Goal: Transaction & Acquisition: Purchase product/service

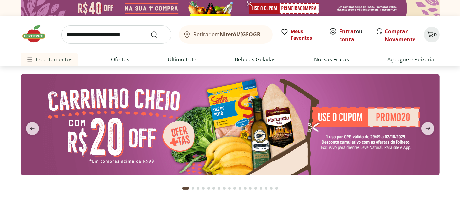
click at [349, 29] on link "Entrar" at bounding box center [347, 31] width 17 height 7
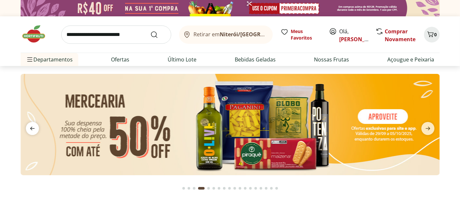
click at [31, 127] on icon "previous" at bounding box center [32, 129] width 8 height 8
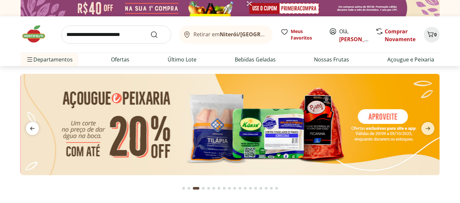
click at [31, 127] on icon "previous" at bounding box center [32, 129] width 8 height 8
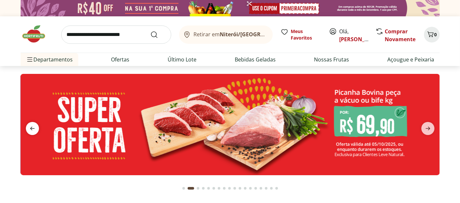
click at [31, 127] on icon "previous" at bounding box center [32, 129] width 8 height 8
click at [426, 126] on icon "next" at bounding box center [428, 129] width 8 height 8
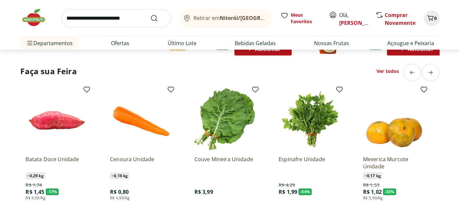
scroll to position [545, 0]
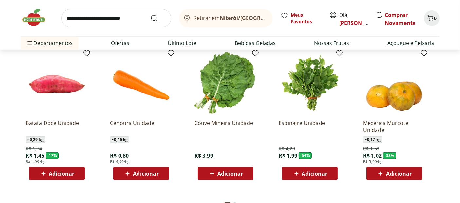
click at [142, 174] on span "Adicionar" at bounding box center [146, 173] width 26 height 5
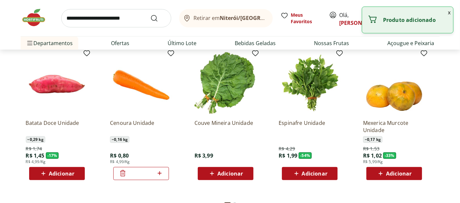
click at [159, 171] on icon at bounding box center [159, 174] width 8 height 8
click at [159, 175] on icon at bounding box center [159, 174] width 8 height 8
type input "*"
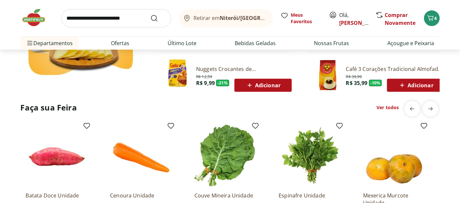
scroll to position [473, 0]
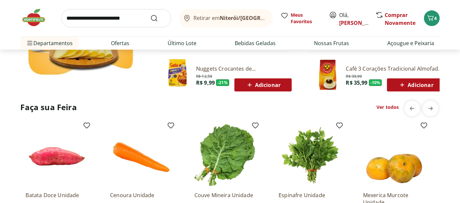
click at [389, 106] on link "Ver todos" at bounding box center [387, 107] width 22 height 7
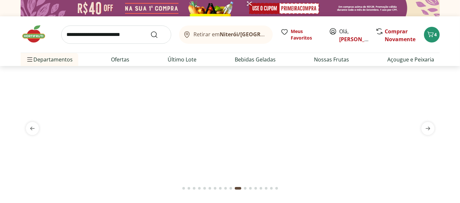
select select "**********"
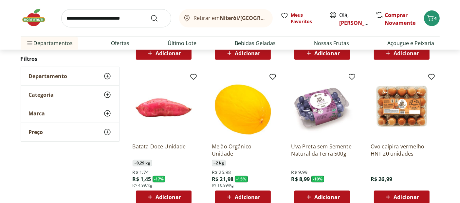
scroll to position [364, 0]
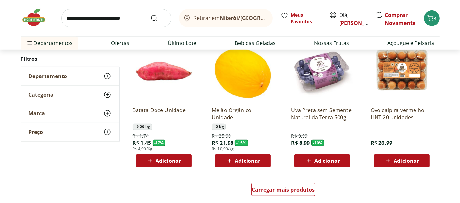
click at [409, 161] on span "Adicionar" at bounding box center [406, 160] width 26 height 5
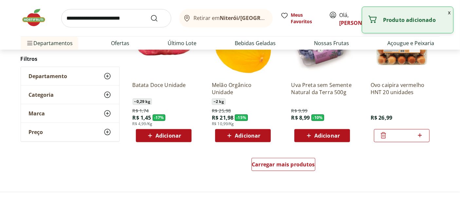
scroll to position [400, 0]
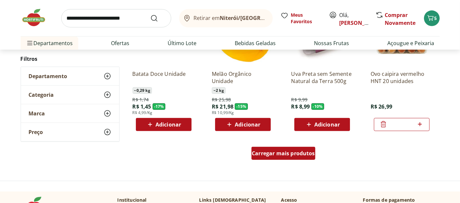
click at [292, 158] on div "Carregar mais produtos" at bounding box center [283, 153] width 64 height 13
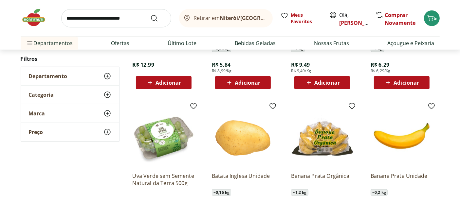
scroll to position [618, 0]
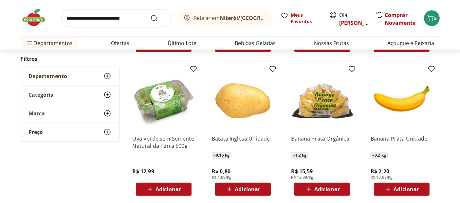
click at [249, 188] on span "Adicionar" at bounding box center [248, 189] width 26 height 5
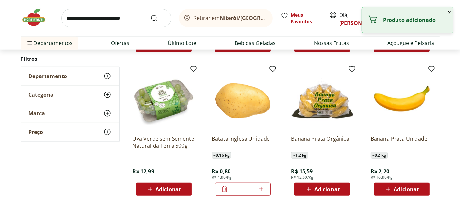
click at [263, 189] on icon at bounding box center [261, 189] width 8 height 8
click at [261, 188] on icon at bounding box center [261, 189] width 4 height 4
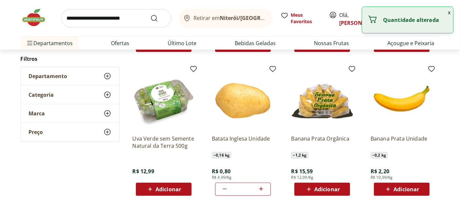
type input "*"
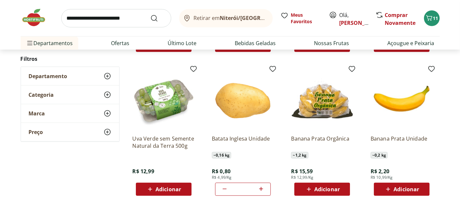
click at [407, 187] on span "Adicionar" at bounding box center [406, 189] width 26 height 5
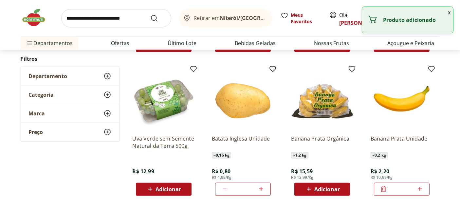
click at [419, 191] on icon at bounding box center [420, 189] width 8 height 8
click at [419, 188] on icon at bounding box center [420, 189] width 4 height 4
click at [419, 188] on icon at bounding box center [420, 189] width 8 height 8
type input "*"
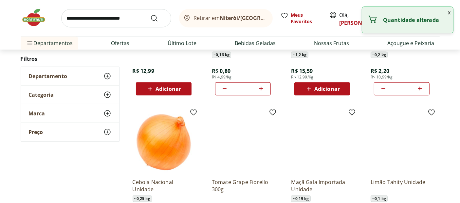
scroll to position [764, 0]
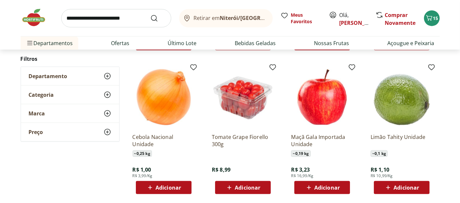
click at [410, 185] on span "Adicionar" at bounding box center [406, 187] width 26 height 5
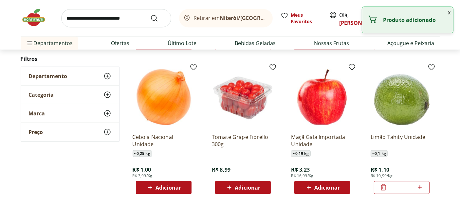
drag, startPoint x: 423, startPoint y: 185, endPoint x: 420, endPoint y: 187, distance: 3.5
click at [422, 186] on icon at bounding box center [420, 188] width 8 height 8
click at [420, 187] on icon at bounding box center [420, 188] width 4 height 4
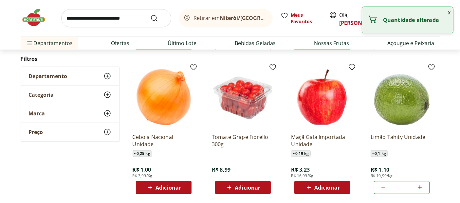
click at [420, 186] on icon at bounding box center [420, 188] width 8 height 8
type input "*"
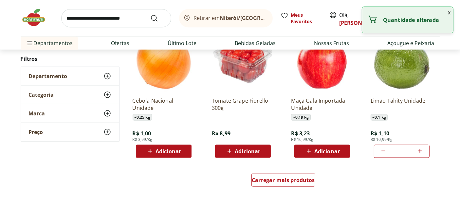
scroll to position [836, 0]
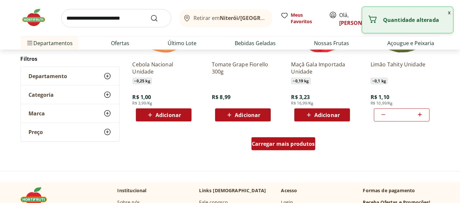
click at [281, 144] on span "Carregar mais produtos" at bounding box center [283, 143] width 63 height 5
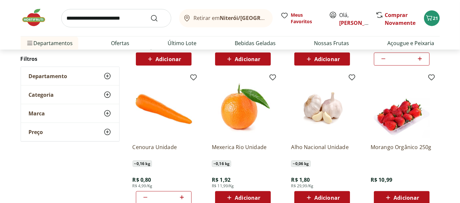
scroll to position [909, 0]
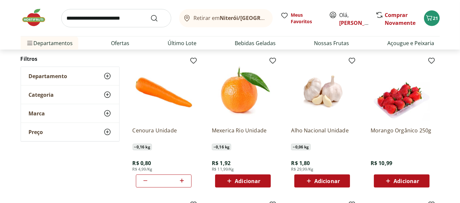
click at [238, 185] on span "Adicionar" at bounding box center [242, 181] width 35 height 8
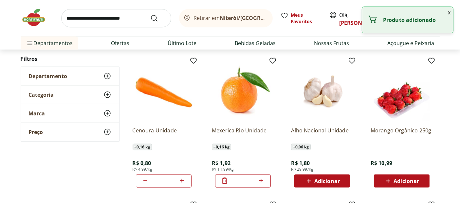
click at [265, 182] on icon at bounding box center [261, 181] width 8 height 8
click at [262, 180] on icon at bounding box center [261, 181] width 4 height 4
type input "*"
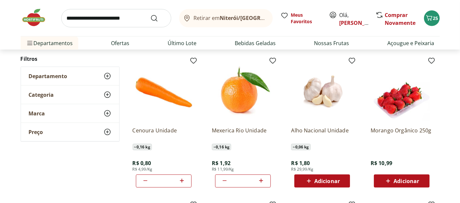
click at [403, 179] on span "Adicionar" at bounding box center [406, 181] width 26 height 5
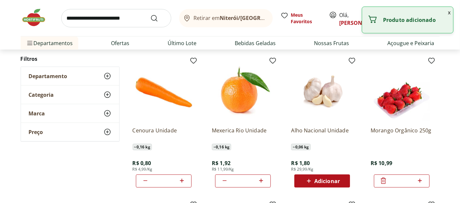
click at [421, 179] on icon at bounding box center [420, 181] width 8 height 8
type input "*"
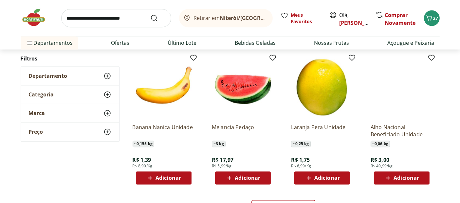
scroll to position [1273, 0]
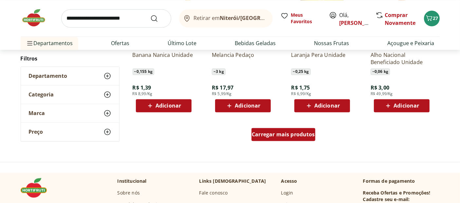
click at [287, 136] on span "Carregar mais produtos" at bounding box center [283, 134] width 63 height 5
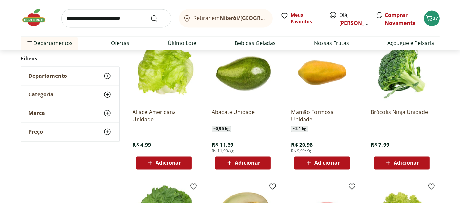
scroll to position [1346, 0]
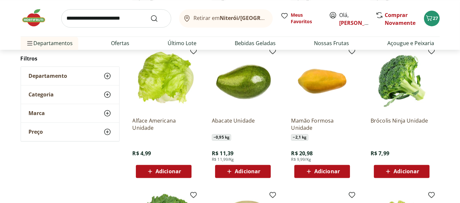
click at [406, 176] on div "Adicionar" at bounding box center [401, 172] width 45 height 12
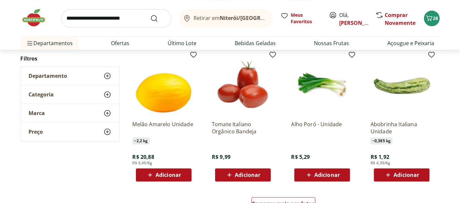
scroll to position [1673, 0]
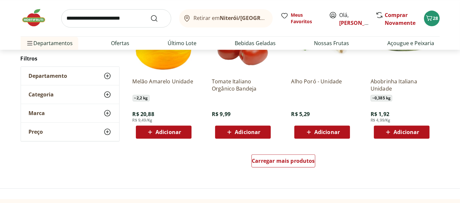
click at [409, 131] on span "Adicionar" at bounding box center [406, 132] width 26 height 5
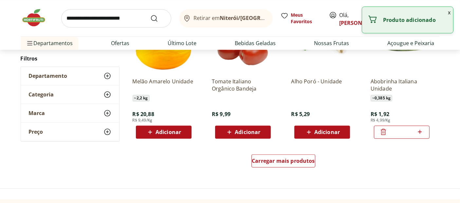
click at [421, 131] on icon at bounding box center [420, 132] width 8 height 8
type input "*"
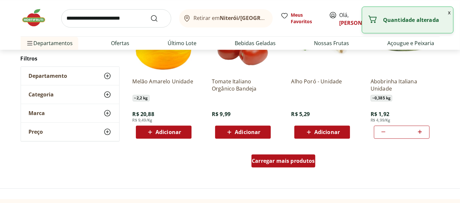
click at [273, 160] on span "Carregar mais produtos" at bounding box center [283, 160] width 63 height 5
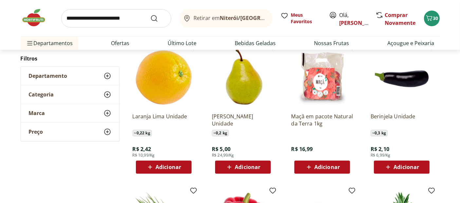
scroll to position [1927, 0]
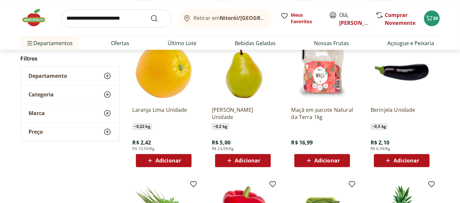
click at [409, 158] on span "Adicionar" at bounding box center [406, 160] width 26 height 5
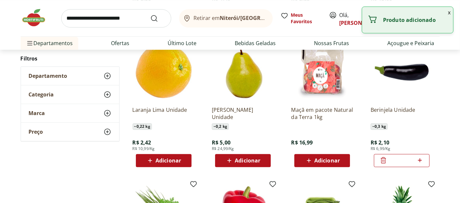
click at [421, 159] on icon at bounding box center [420, 160] width 8 height 8
type input "*"
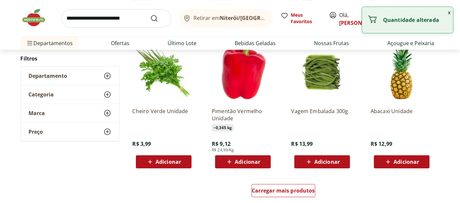
scroll to position [2073, 0]
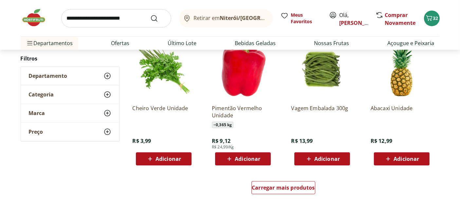
click at [250, 160] on span "Adicionar" at bounding box center [248, 158] width 26 height 5
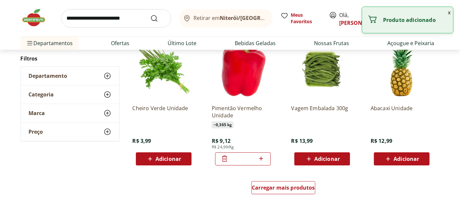
scroll to position [2109, 0]
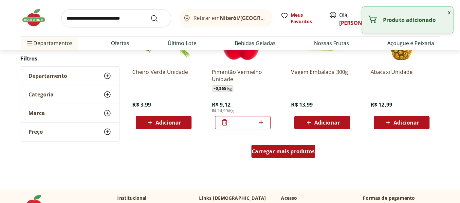
click at [285, 153] on span "Carregar mais produtos" at bounding box center [283, 151] width 63 height 5
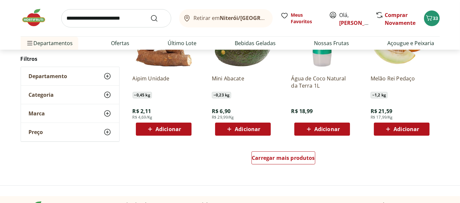
scroll to position [2546, 0]
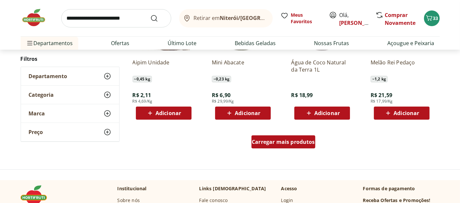
click at [287, 144] on span "Carregar mais produtos" at bounding box center [283, 141] width 63 height 5
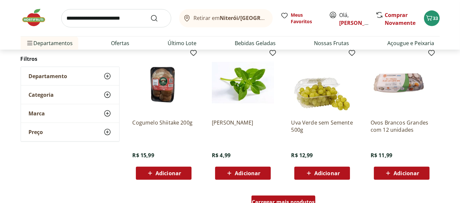
scroll to position [2946, 0]
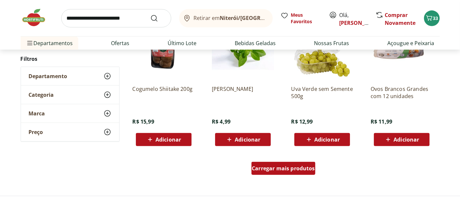
click at [277, 169] on span "Carregar mais produtos" at bounding box center [283, 168] width 63 height 5
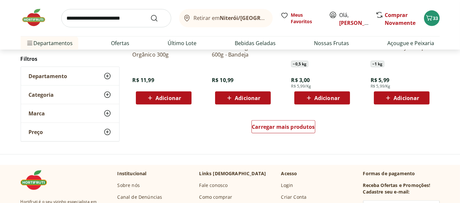
scroll to position [3418, 0]
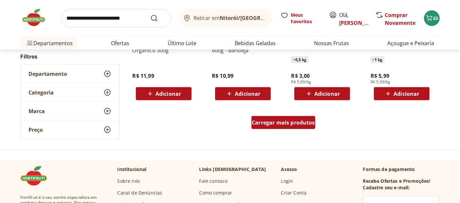
click at [278, 116] on div "Carregar mais produtos" at bounding box center [283, 122] width 64 height 13
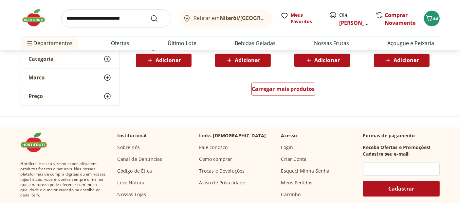
scroll to position [3891, 0]
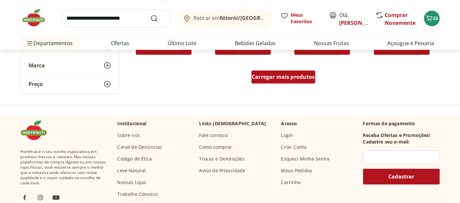
click at [288, 76] on span "Carregar mais produtos" at bounding box center [283, 76] width 63 height 5
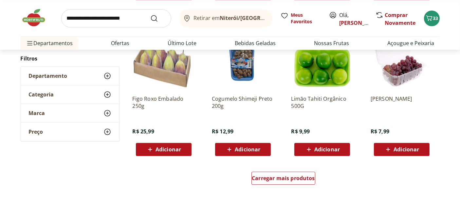
scroll to position [4291, 0]
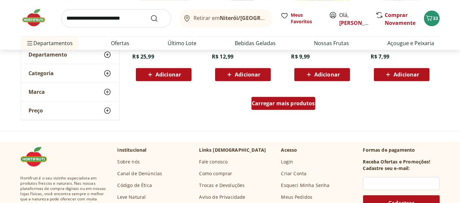
click at [281, 104] on span "Carregar mais produtos" at bounding box center [283, 103] width 63 height 5
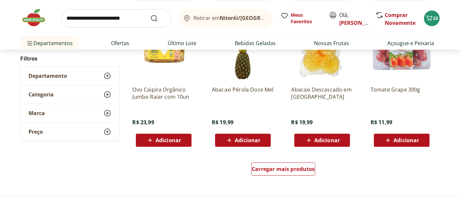
scroll to position [4655, 0]
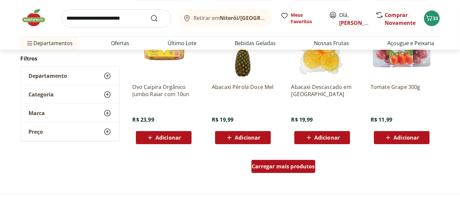
click at [289, 166] on span "Carregar mais produtos" at bounding box center [283, 166] width 63 height 5
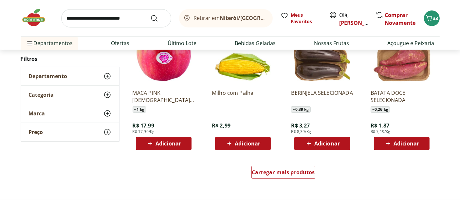
scroll to position [5091, 0]
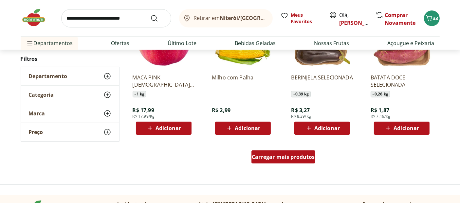
click at [284, 157] on span "Carregar mais produtos" at bounding box center [283, 156] width 63 height 5
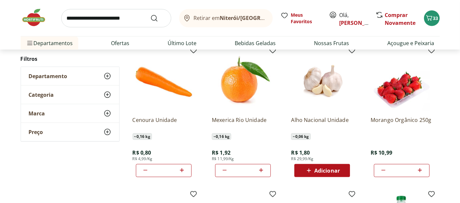
scroll to position [978, 0]
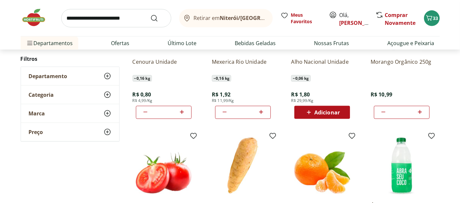
click at [321, 112] on span "Adicionar" at bounding box center [327, 112] width 26 height 5
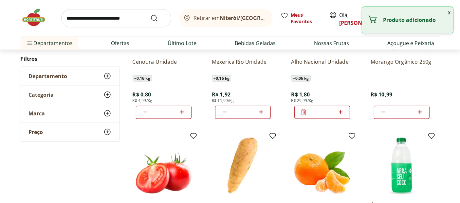
click at [340, 111] on icon at bounding box center [340, 112] width 4 height 4
type input "*"
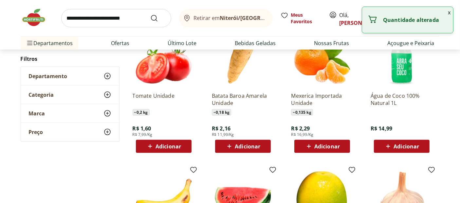
scroll to position [1123, 0]
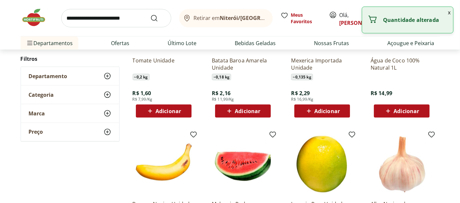
click at [164, 111] on span "Adicionar" at bounding box center [168, 111] width 26 height 5
click at [182, 109] on icon at bounding box center [182, 111] width 8 height 8
type input "*"
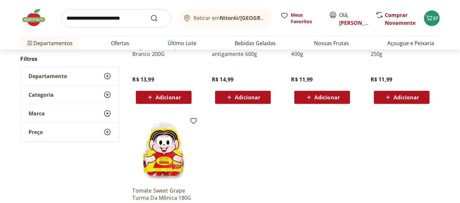
scroll to position [5455, 0]
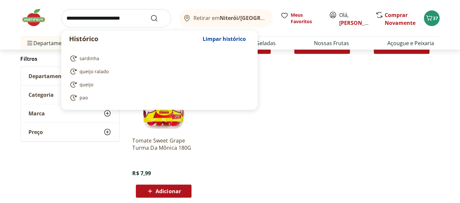
click at [85, 19] on input "search" at bounding box center [116, 18] width 110 height 18
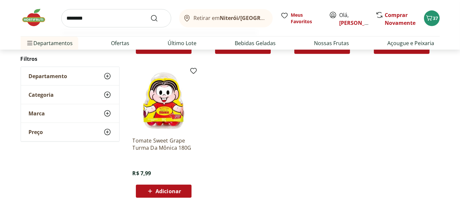
type input "********"
click at [150, 14] on button "Submit Search" at bounding box center [158, 18] width 16 height 8
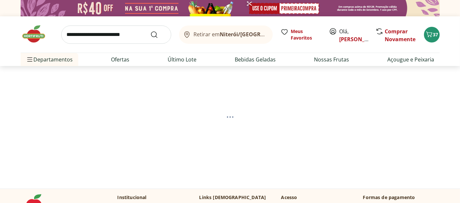
select select "**********"
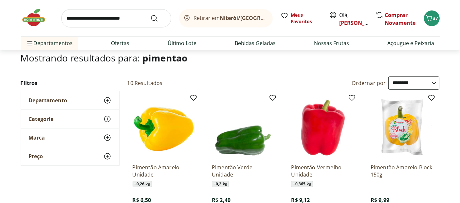
scroll to position [109, 0]
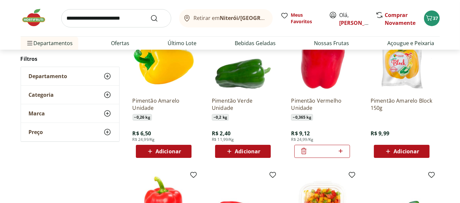
click at [163, 149] on span "Adicionar" at bounding box center [168, 151] width 26 height 5
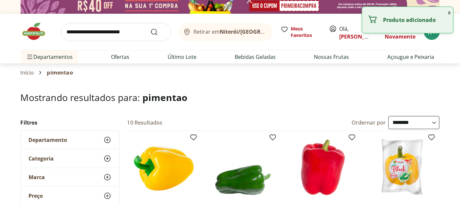
scroll to position [0, 0]
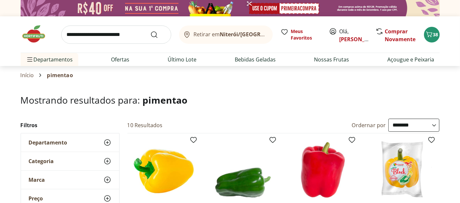
click at [113, 38] on input "search" at bounding box center [116, 35] width 110 height 18
type input "******"
click at [150, 31] on button "Submit Search" at bounding box center [158, 35] width 16 height 8
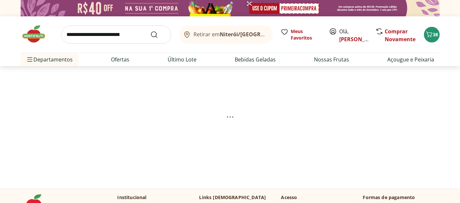
select select "**********"
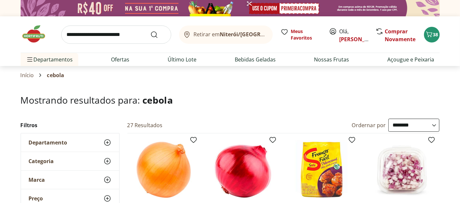
scroll to position [73, 0]
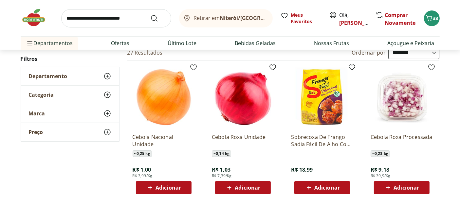
click at [248, 186] on span "Adicionar" at bounding box center [248, 187] width 26 height 5
click at [262, 187] on icon at bounding box center [261, 188] width 4 height 4
type input "*"
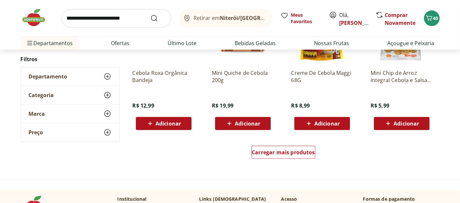
scroll to position [436, 0]
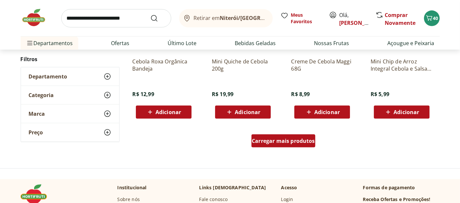
click at [270, 140] on span "Carregar mais produtos" at bounding box center [283, 140] width 63 height 5
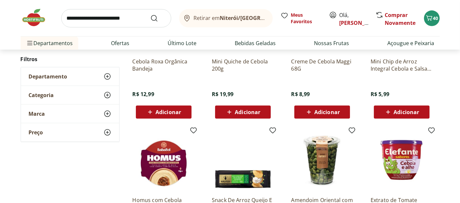
scroll to position [473, 0]
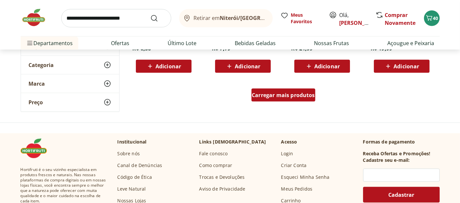
click at [280, 90] on div "Carregar mais produtos" at bounding box center [283, 95] width 64 height 13
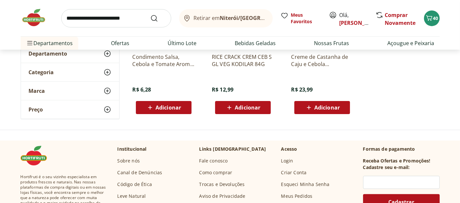
scroll to position [90, 0]
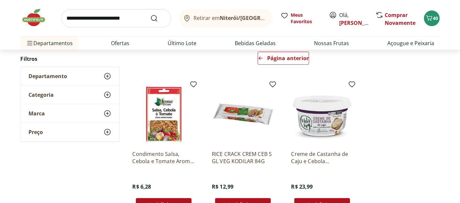
click at [99, 20] on input "search" at bounding box center [116, 18] width 110 height 18
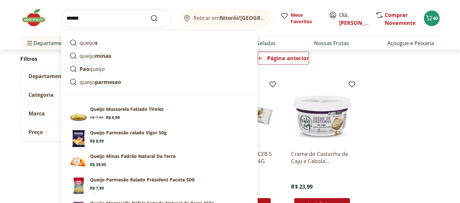
type input "******"
click at [150, 14] on button "Submit Search" at bounding box center [158, 18] width 16 height 8
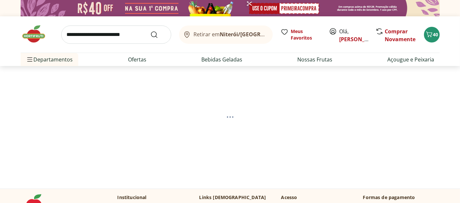
select select "**********"
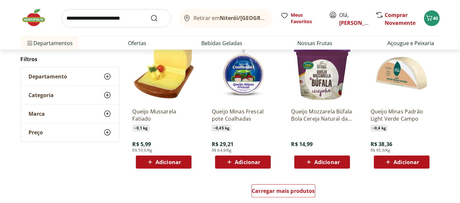
scroll to position [400, 0]
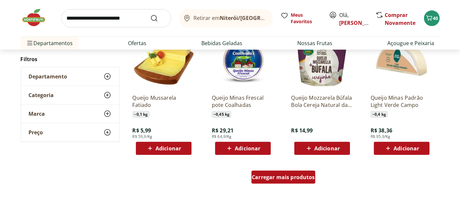
click at [293, 175] on span "Carregar mais produtos" at bounding box center [283, 177] width 63 height 5
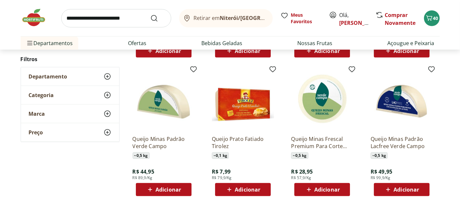
scroll to position [509, 0]
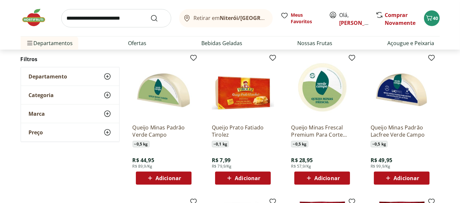
click at [159, 180] on span "Adicionar" at bounding box center [168, 178] width 26 height 5
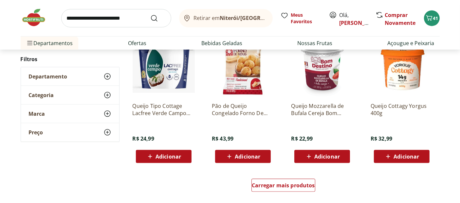
scroll to position [873, 0]
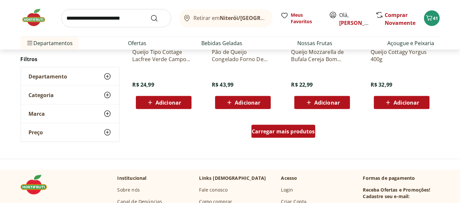
click at [276, 129] on span "Carregar mais produtos" at bounding box center [283, 131] width 63 height 5
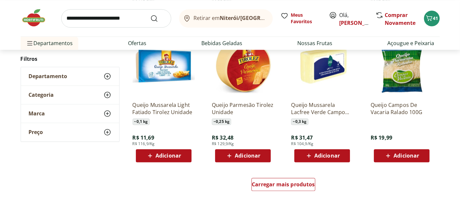
scroll to position [1273, 0]
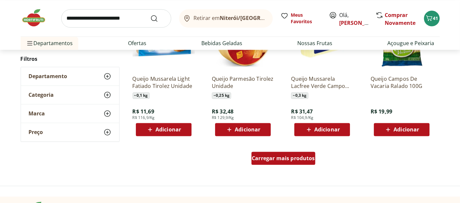
click at [281, 156] on span "Carregar mais produtos" at bounding box center [283, 158] width 63 height 5
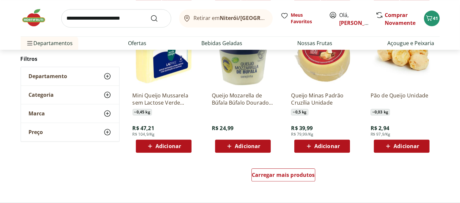
scroll to position [1709, 0]
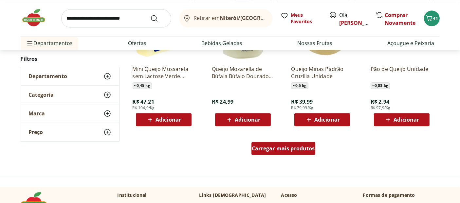
click at [278, 146] on span "Carregar mais produtos" at bounding box center [283, 148] width 63 height 5
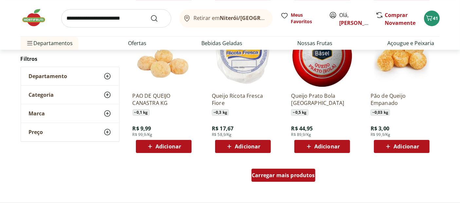
scroll to position [2182, 0]
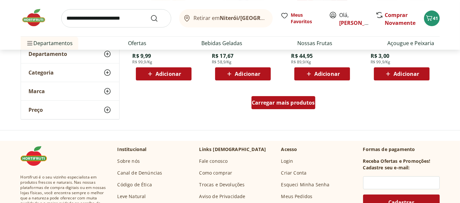
click at [285, 97] on div "Carregar mais produtos" at bounding box center [283, 102] width 64 height 13
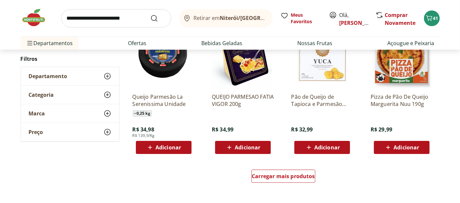
scroll to position [2546, 0]
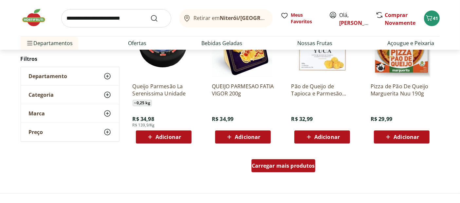
click at [281, 164] on span "Carregar mais produtos" at bounding box center [283, 165] width 63 height 5
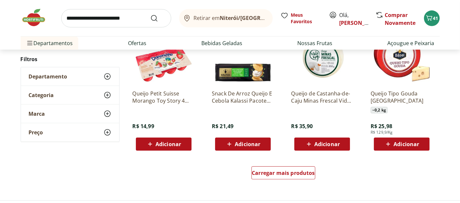
scroll to position [2982, 0]
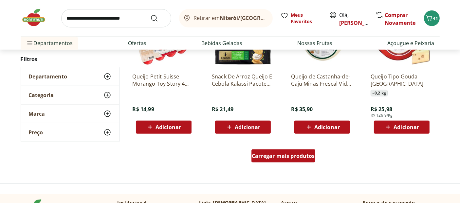
click at [284, 157] on span "Carregar mais produtos" at bounding box center [283, 156] width 63 height 5
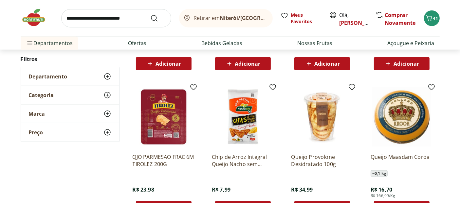
scroll to position [3200, 0]
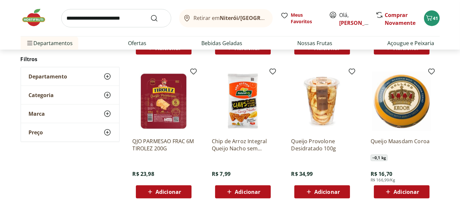
click at [327, 192] on span "Adicionar" at bounding box center [327, 192] width 26 height 5
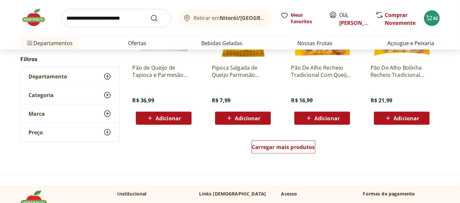
scroll to position [3418, 0]
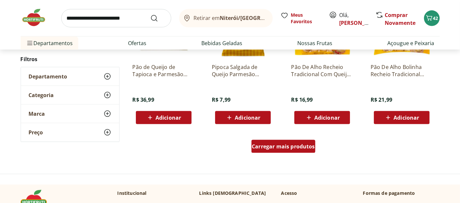
click at [290, 144] on span "Carregar mais produtos" at bounding box center [283, 146] width 63 height 5
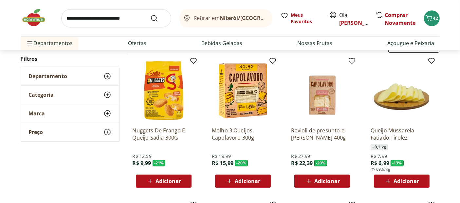
scroll to position [0, 0]
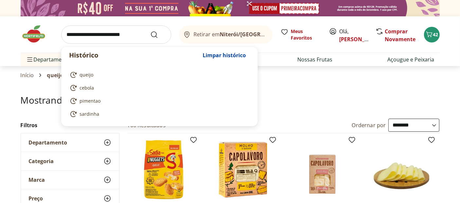
click at [109, 34] on input "search" at bounding box center [116, 35] width 110 height 18
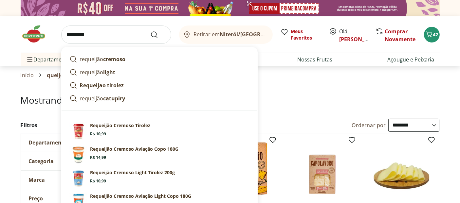
type input "*********"
click at [150, 31] on button "Submit Search" at bounding box center [158, 35] width 16 height 8
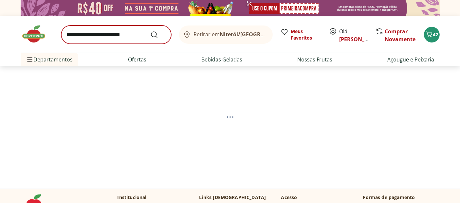
select select "**********"
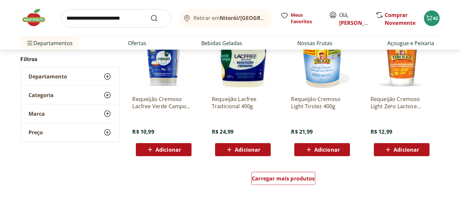
scroll to position [400, 0]
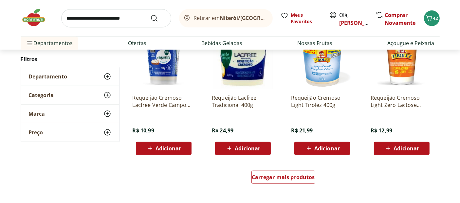
click at [241, 146] on span "Adicionar" at bounding box center [248, 148] width 26 height 5
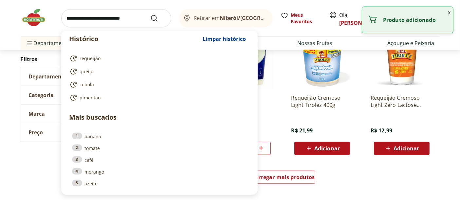
click at [122, 20] on input "search" at bounding box center [116, 18] width 110 height 18
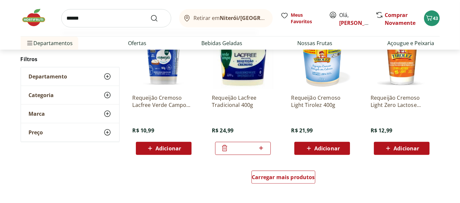
type input "******"
click at [150, 14] on button "Submit Search" at bounding box center [158, 18] width 16 height 8
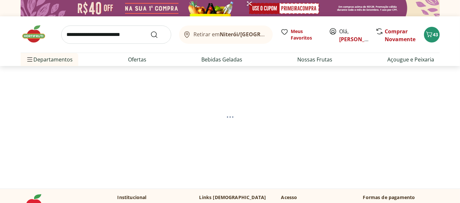
select select "**********"
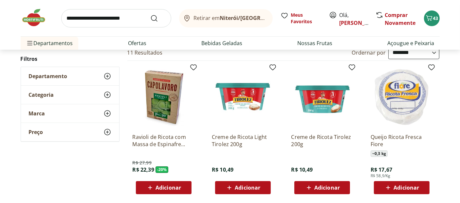
scroll to position [109, 0]
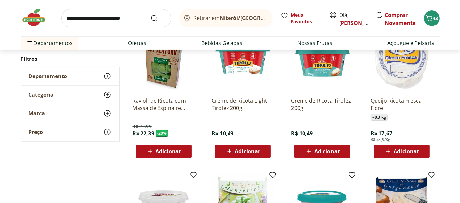
click at [245, 154] on span "Adicionar" at bounding box center [248, 151] width 26 height 5
click at [224, 150] on icon at bounding box center [225, 151] width 8 height 8
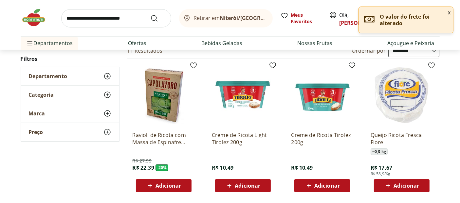
scroll to position [73, 0]
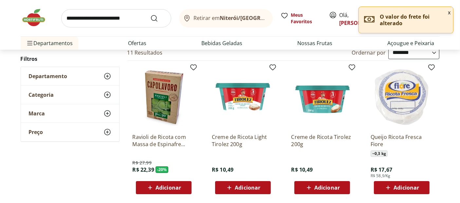
click at [242, 190] on span "Adicionar" at bounding box center [248, 187] width 26 height 5
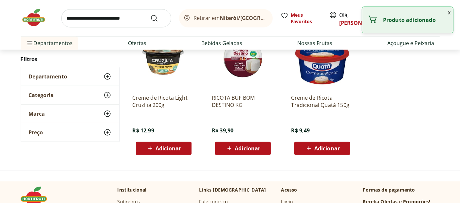
scroll to position [473, 0]
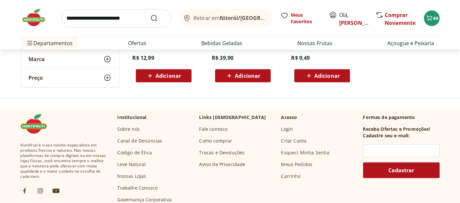
click at [74, 18] on input "search" at bounding box center [116, 18] width 110 height 18
type input "*****"
click at [150, 14] on button "Submit Search" at bounding box center [158, 18] width 16 height 8
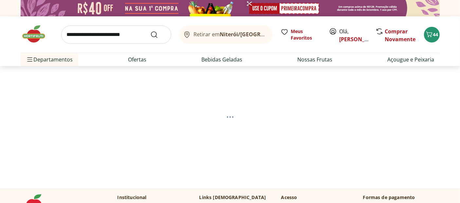
select select "**********"
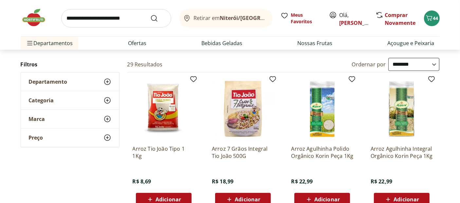
scroll to position [73, 0]
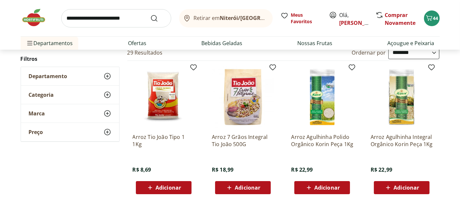
click at [161, 185] on span "Adicionar" at bounding box center [168, 187] width 26 height 5
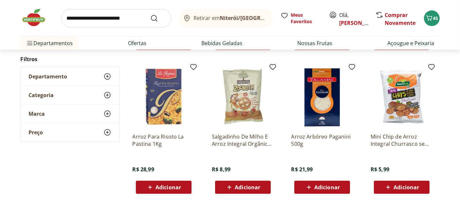
scroll to position [400, 0]
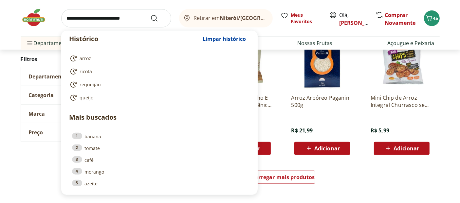
click at [79, 19] on input "search" at bounding box center [116, 18] width 110 height 18
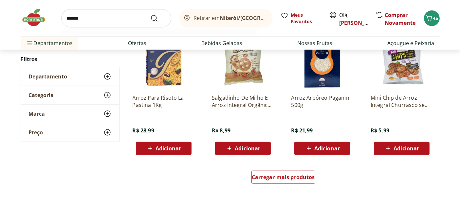
type input "******"
click at [150, 14] on button "Submit Search" at bounding box center [158, 18] width 16 height 8
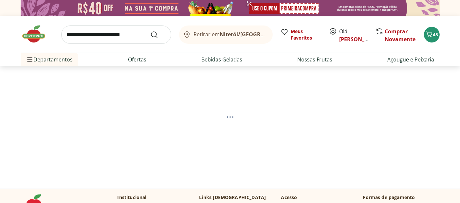
select select "**********"
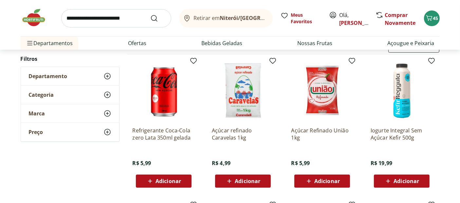
scroll to position [109, 0]
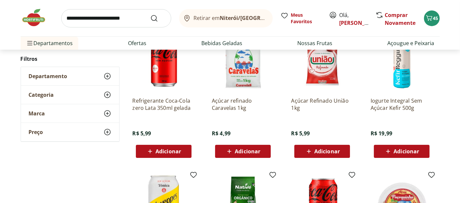
click at [325, 149] on span "Adicionar" at bounding box center [327, 151] width 26 height 5
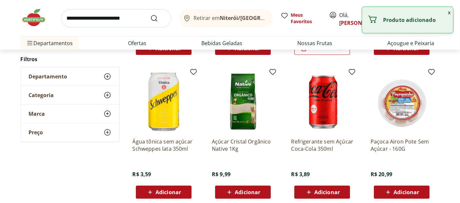
scroll to position [254, 0]
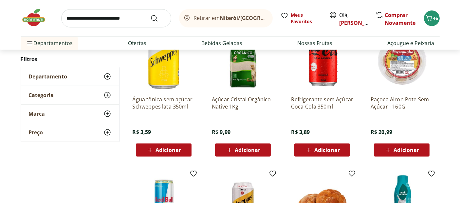
click at [403, 148] on span "Adicionar" at bounding box center [406, 150] width 26 height 5
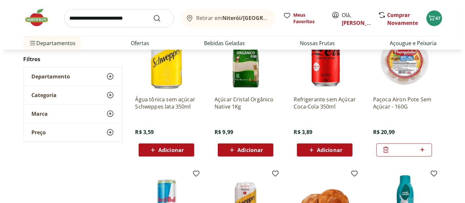
scroll to position [327, 0]
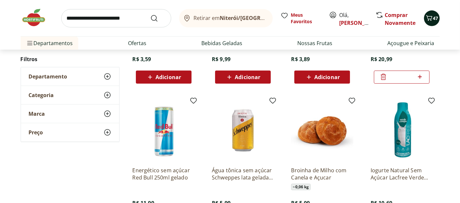
click at [434, 12] on button "47" at bounding box center [432, 18] width 16 height 16
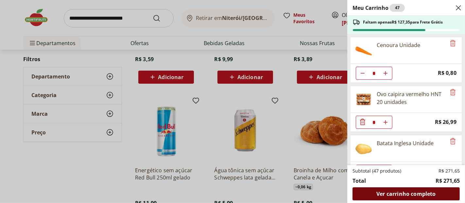
click at [400, 193] on span "Ver carrinho completo" at bounding box center [406, 193] width 59 height 5
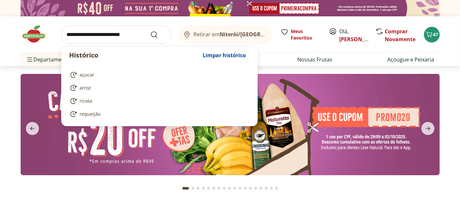
click at [107, 31] on input "search" at bounding box center [116, 35] width 110 height 18
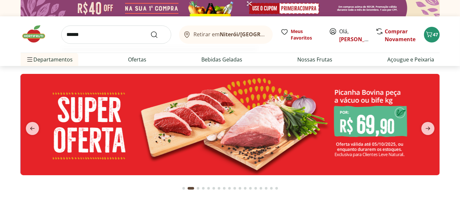
type input "******"
click at [150, 31] on button "Submit Search" at bounding box center [158, 35] width 16 height 8
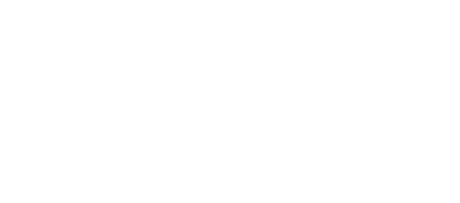
select select "**********"
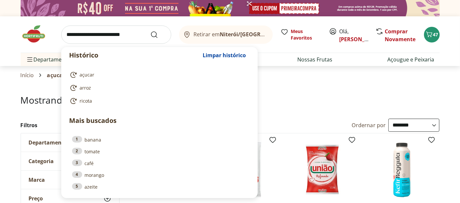
click at [78, 35] on input "search" at bounding box center [116, 35] width 110 height 18
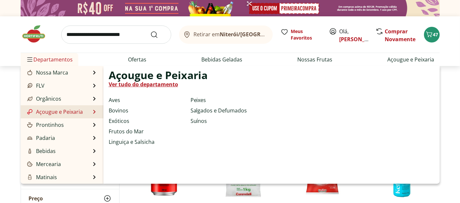
click at [41, 108] on link "Açougue e Peixaria" at bounding box center [54, 112] width 57 height 8
select select "**********"
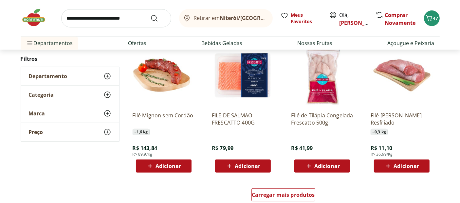
scroll to position [400, 0]
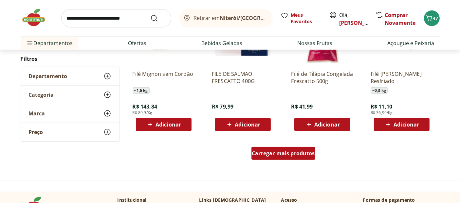
click at [282, 151] on span "Carregar mais produtos" at bounding box center [283, 153] width 63 height 5
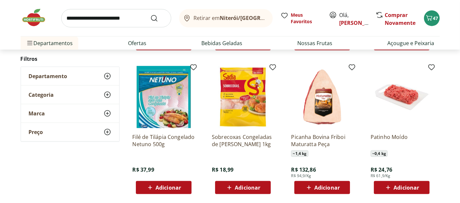
scroll to position [800, 0]
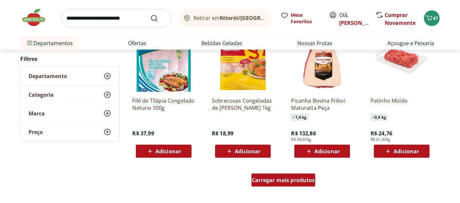
click at [287, 181] on span "Carregar mais produtos" at bounding box center [283, 180] width 63 height 5
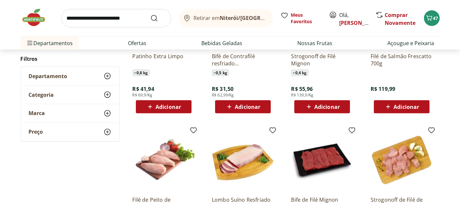
scroll to position [1200, 0]
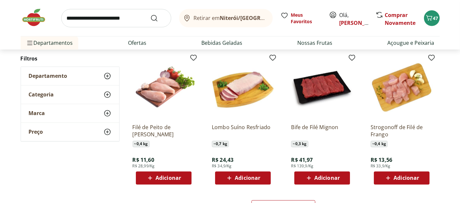
click at [332, 176] on span "Adicionar" at bounding box center [327, 178] width 26 height 5
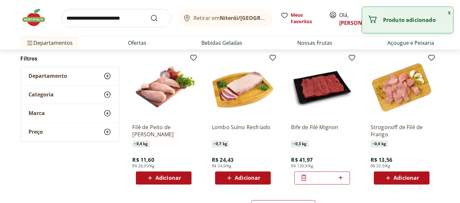
click at [343, 178] on icon at bounding box center [340, 178] width 8 height 8
type input "*"
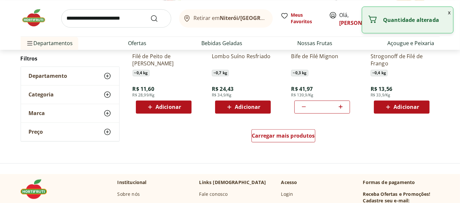
scroll to position [1273, 0]
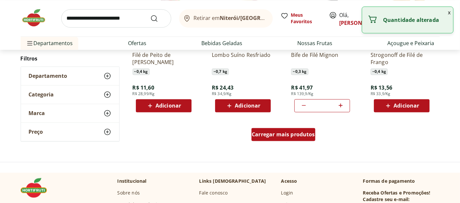
click at [278, 134] on span "Carregar mais produtos" at bounding box center [283, 134] width 63 height 5
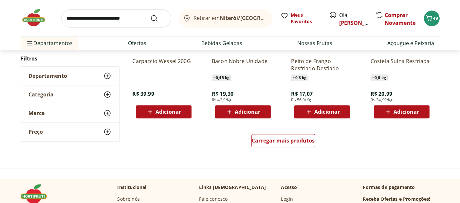
scroll to position [1709, 0]
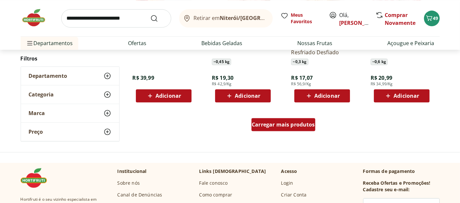
click at [274, 125] on span "Carregar mais produtos" at bounding box center [283, 124] width 63 height 5
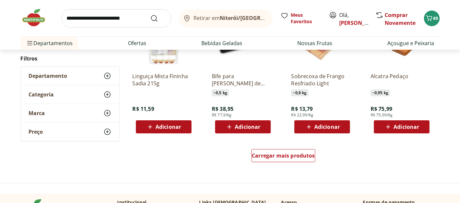
scroll to position [2146, 0]
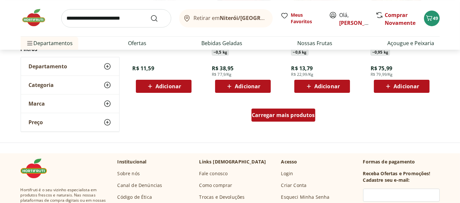
click at [288, 118] on span "Carregar mais produtos" at bounding box center [283, 115] width 63 height 5
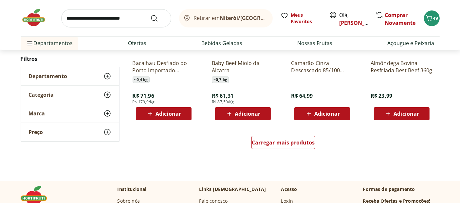
scroll to position [2546, 0]
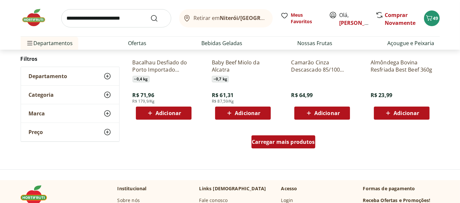
click at [289, 140] on span "Carregar mais produtos" at bounding box center [283, 141] width 63 height 5
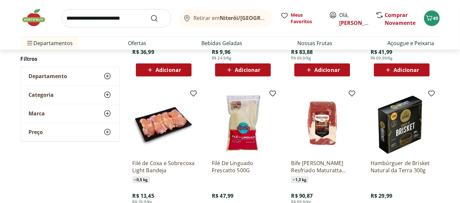
scroll to position [2764, 0]
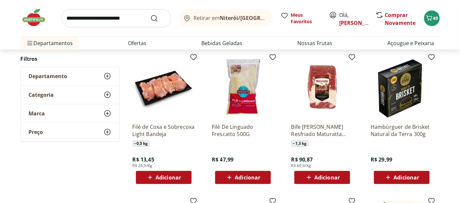
click at [167, 178] on span "Adicionar" at bounding box center [168, 177] width 26 height 5
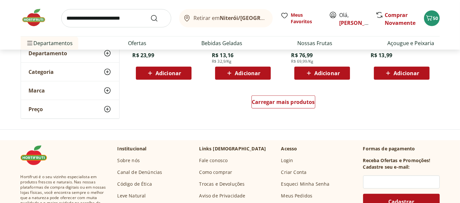
scroll to position [3055, 0]
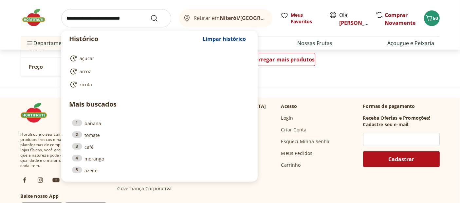
click at [88, 19] on input "search" at bounding box center [116, 18] width 110 height 18
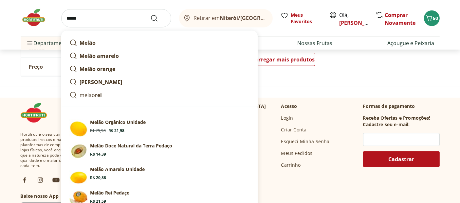
type input "*****"
click at [150, 14] on button "Submit Search" at bounding box center [158, 18] width 16 height 8
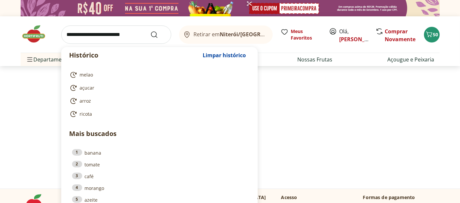
click at [74, 33] on input "search" at bounding box center [116, 35] width 110 height 18
click at [88, 76] on span "melao" at bounding box center [86, 75] width 13 height 7
type input "*****"
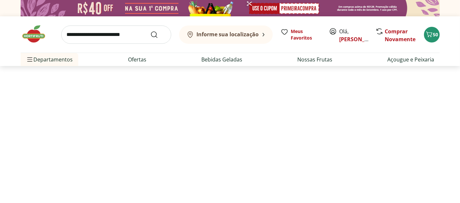
select select "**********"
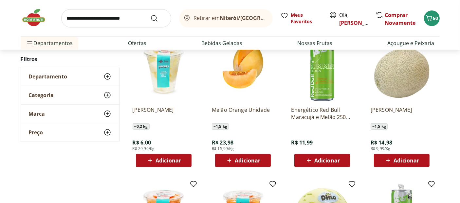
scroll to position [254, 0]
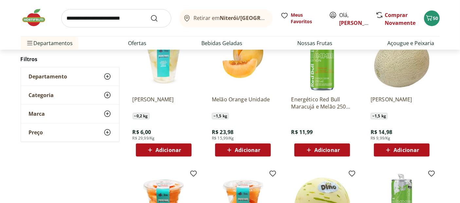
click at [248, 151] on span "Adicionar" at bounding box center [248, 150] width 26 height 5
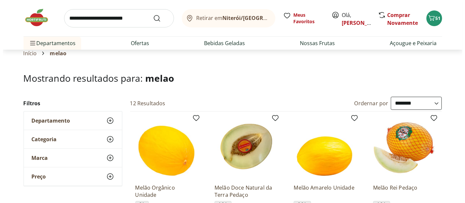
scroll to position [0, 0]
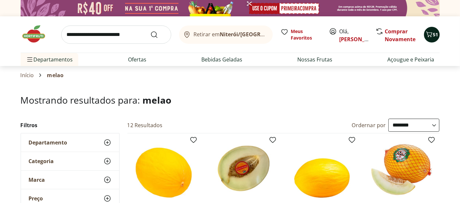
click at [431, 38] on icon "Carrinho" at bounding box center [429, 34] width 8 height 8
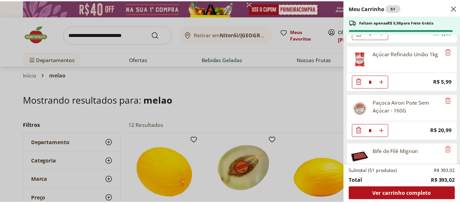
scroll to position [1085, 0]
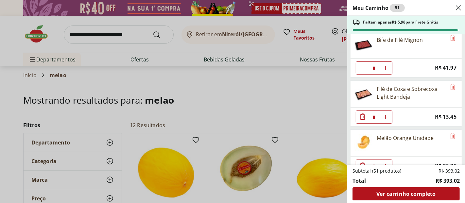
click at [39, 36] on div "Meu Carrinho 51 Faltam apenas R$ 5,98 para Frete Grátis Cenoura Unidade * Price…" at bounding box center [232, 101] width 465 height 203
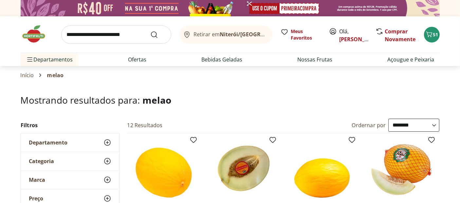
click at [39, 36] on img at bounding box center [37, 34] width 33 height 20
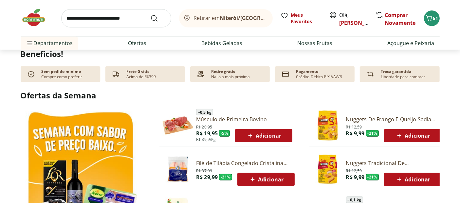
scroll to position [327, 0]
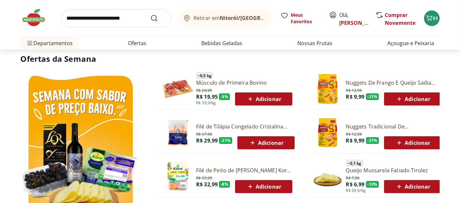
click at [418, 145] on span "Adicionar" at bounding box center [412, 143] width 35 height 8
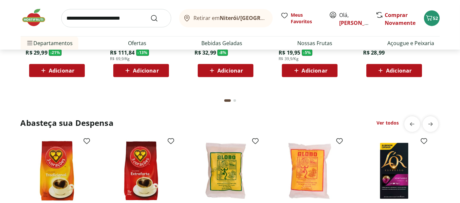
scroll to position [836, 0]
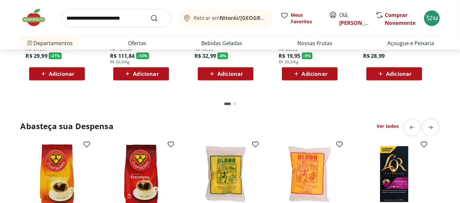
click at [395, 125] on link "Ver todos" at bounding box center [387, 126] width 22 height 7
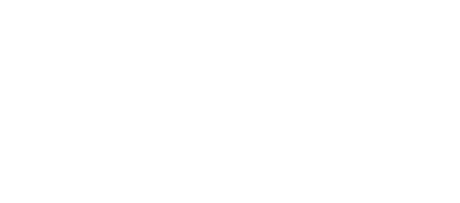
select select "**********"
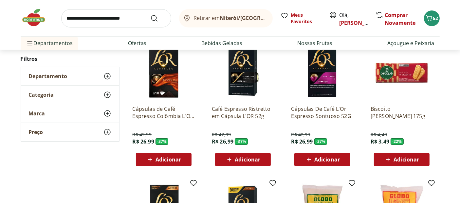
scroll to position [73, 0]
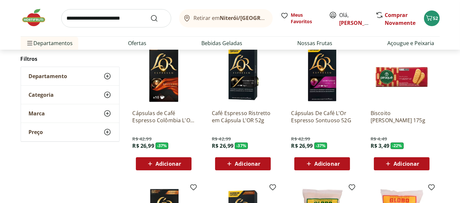
click at [405, 165] on span "Adicionar" at bounding box center [406, 163] width 26 height 5
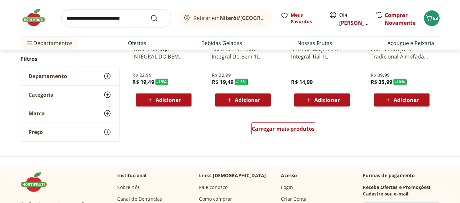
scroll to position [436, 0]
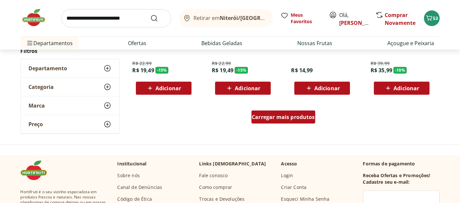
click at [285, 118] on span "Carregar mais produtos" at bounding box center [283, 117] width 63 height 5
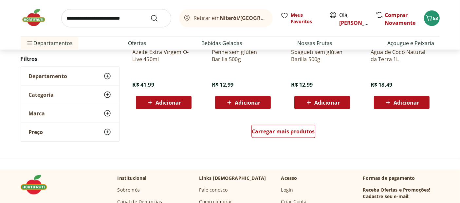
scroll to position [909, 0]
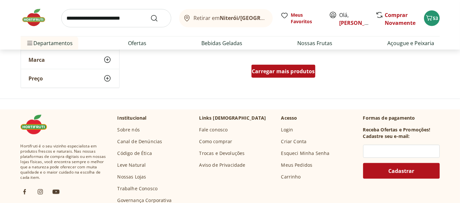
click at [290, 73] on span "Carregar mais produtos" at bounding box center [283, 71] width 63 height 5
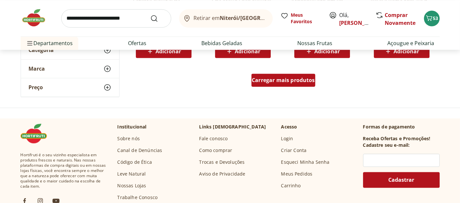
scroll to position [1346, 0]
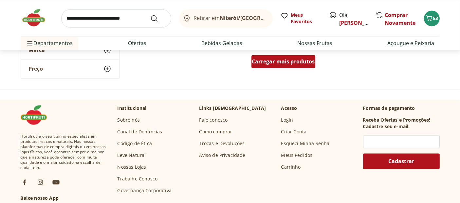
click at [291, 65] on div "Carregar mais produtos" at bounding box center [283, 61] width 64 height 13
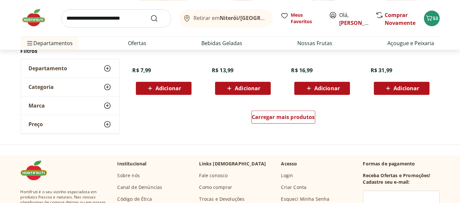
scroll to position [1746, 0]
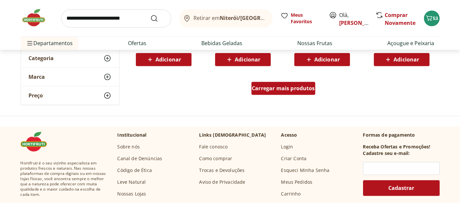
click at [297, 86] on span "Carregar mais produtos" at bounding box center [283, 88] width 63 height 5
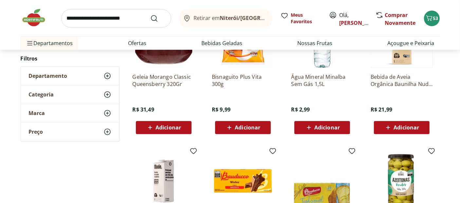
scroll to position [2000, 0]
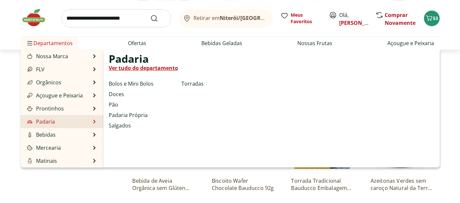
click at [44, 123] on link "Padaria" at bounding box center [40, 122] width 29 height 8
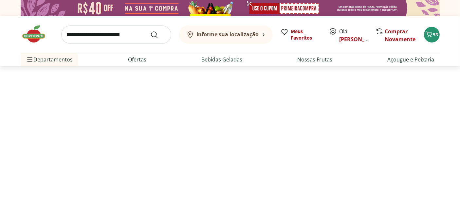
select select "**********"
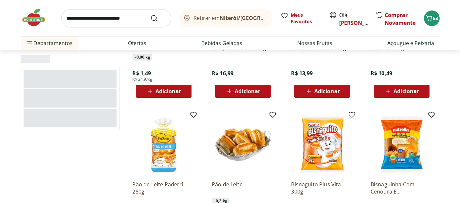
scroll to position [182, 0]
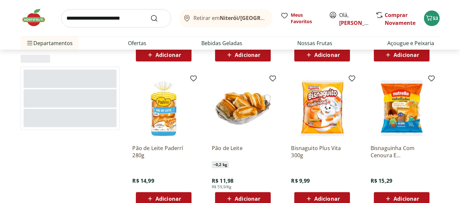
click at [412, 198] on span "Adicionar" at bounding box center [406, 198] width 26 height 5
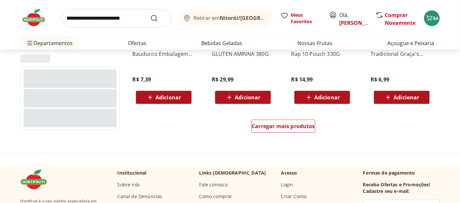
scroll to position [436, 0]
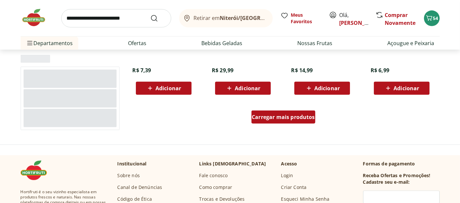
click at [279, 124] on link "Carregar mais produtos" at bounding box center [283, 119] width 64 height 16
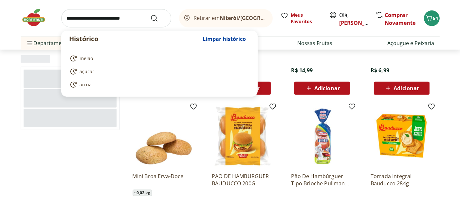
click at [114, 14] on input "search" at bounding box center [116, 18] width 110 height 18
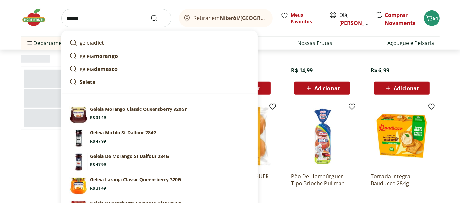
type input "******"
click at [150, 14] on button "Submit Search" at bounding box center [158, 18] width 16 height 8
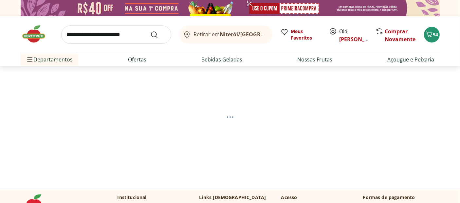
select select "**********"
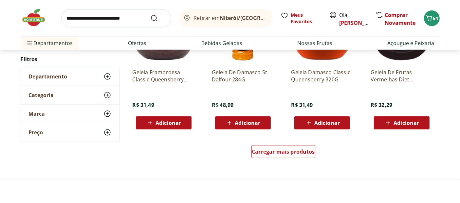
scroll to position [436, 0]
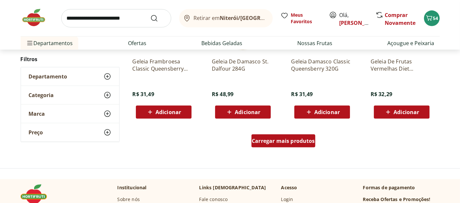
click at [271, 148] on link "Carregar mais produtos" at bounding box center [283, 143] width 64 height 16
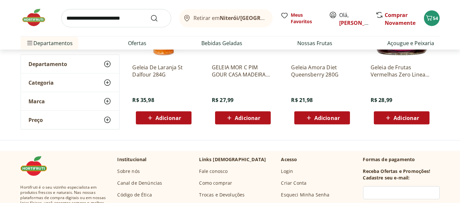
scroll to position [873, 0]
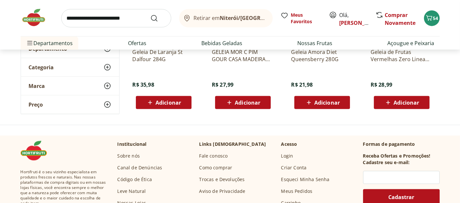
click at [33, 25] on img at bounding box center [37, 18] width 33 height 20
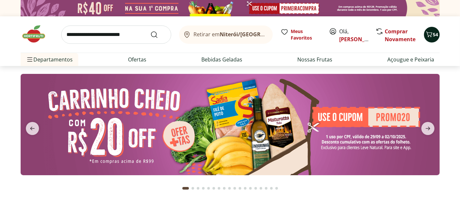
click at [433, 34] on span "54" at bounding box center [435, 34] width 5 height 6
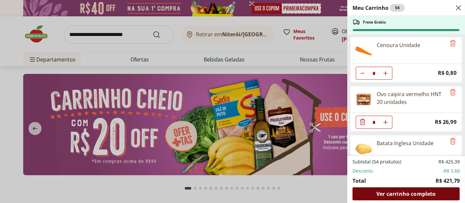
click at [405, 195] on span "Ver carrinho completo" at bounding box center [406, 193] width 59 height 5
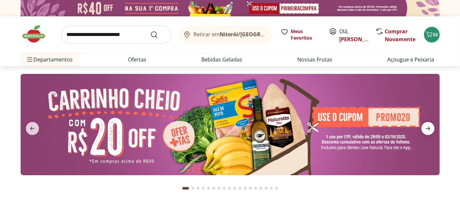
click at [429, 127] on icon "next" at bounding box center [428, 129] width 8 height 8
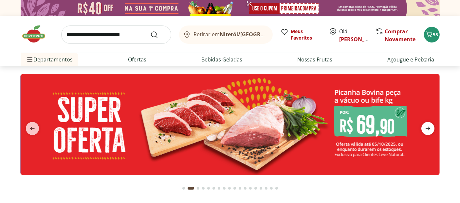
click at [429, 127] on icon "next" at bounding box center [428, 129] width 8 height 8
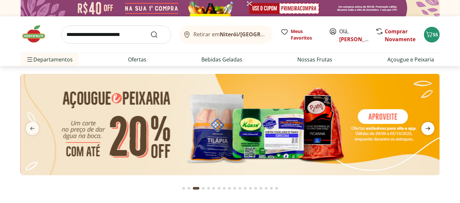
click at [429, 127] on icon "next" at bounding box center [428, 129] width 8 height 8
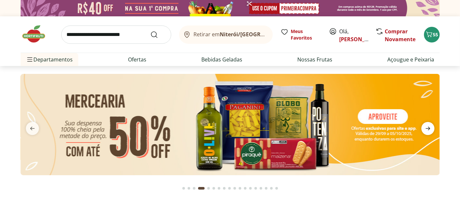
click at [429, 127] on icon "next" at bounding box center [428, 129] width 8 height 8
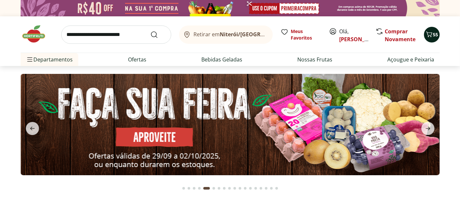
click at [429, 33] on icon "Carrinho" at bounding box center [429, 34] width 8 height 8
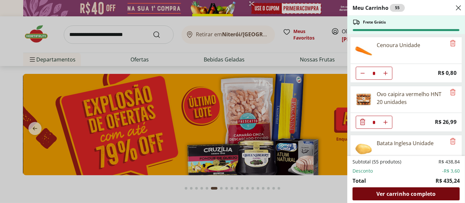
click at [414, 197] on span "Ver carrinho completo" at bounding box center [406, 193] width 59 height 5
